Goal: Go to known website: Access a specific website the user already knows

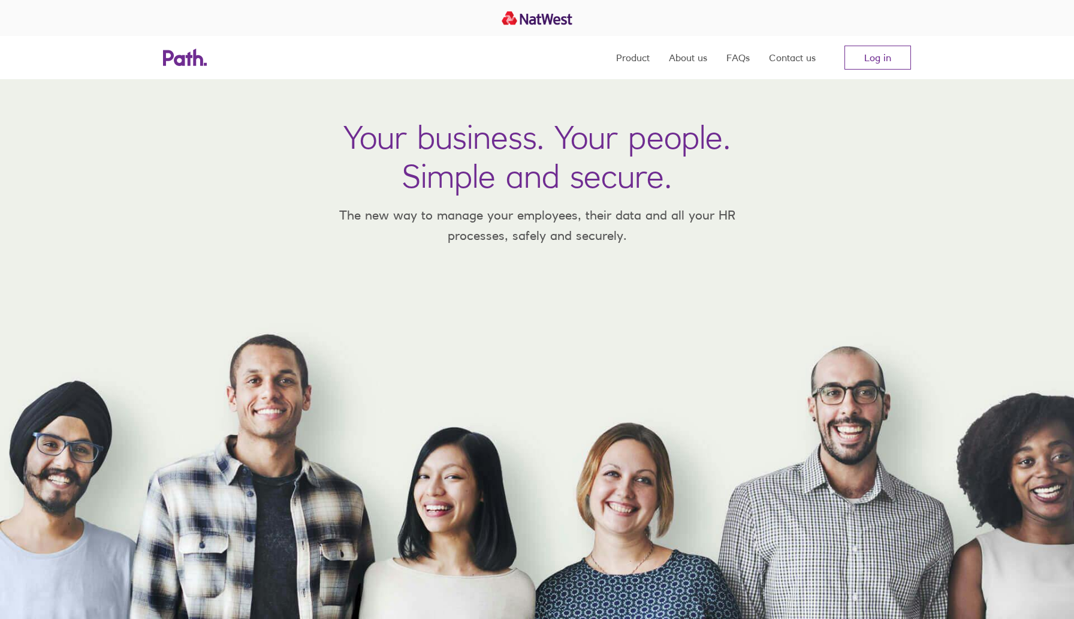
click at [882, 70] on nav "Product About us FAQs Contact us Log in" at bounding box center [763, 57] width 295 height 43
click at [890, 60] on link "Log in" at bounding box center [878, 58] width 67 height 24
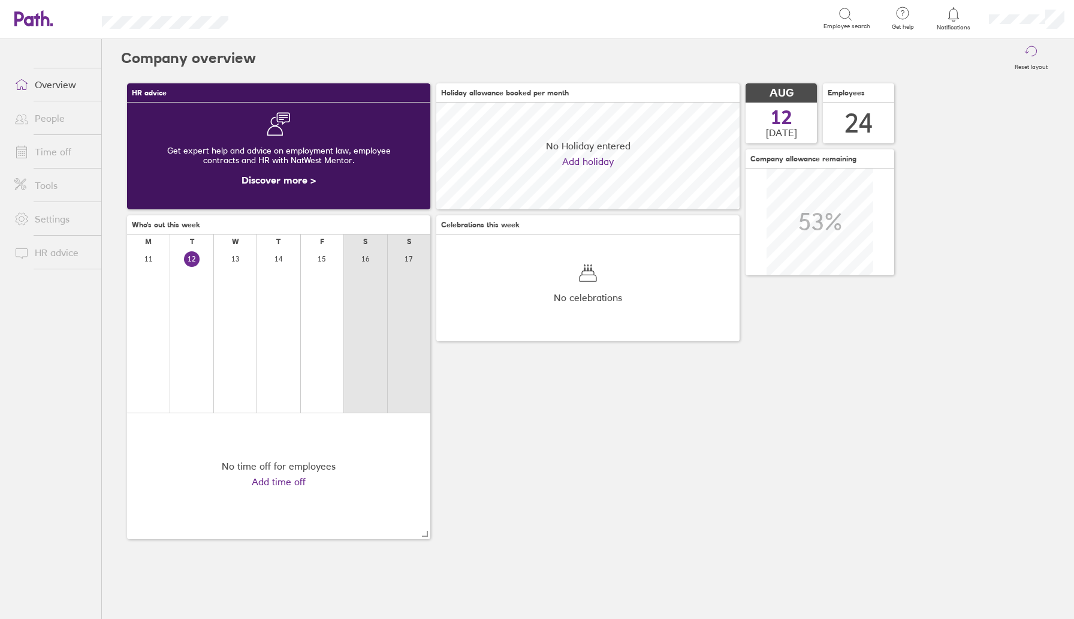
scroll to position [107, 303]
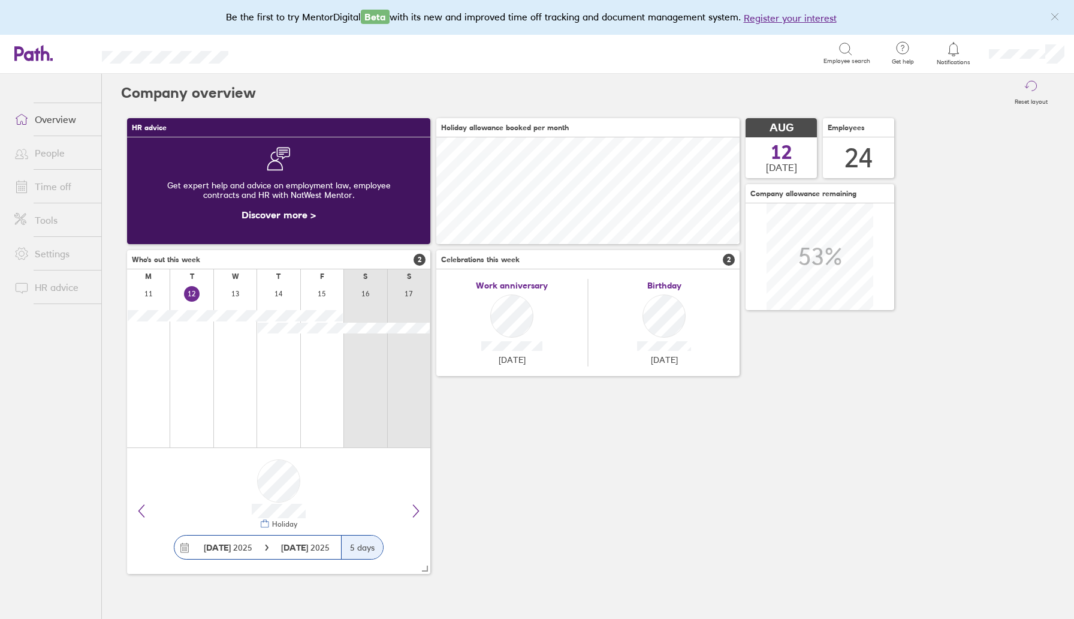
click at [51, 156] on link "People" at bounding box center [53, 153] width 97 height 24
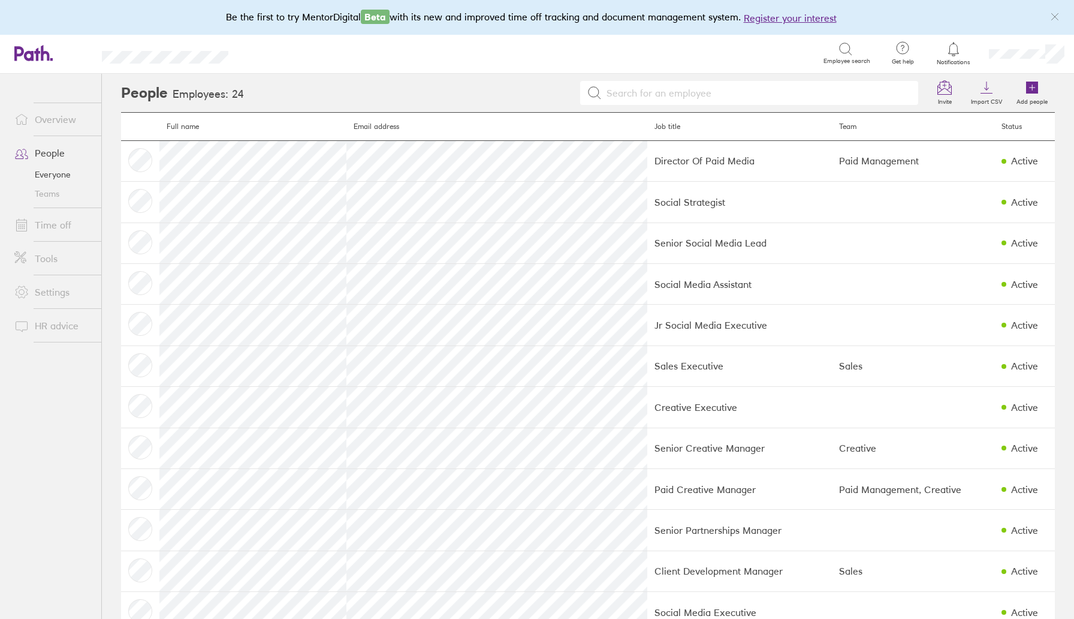
click at [51, 221] on link "Time off" at bounding box center [53, 225] width 97 height 24
